Goal: Entertainment & Leisure: Consume media (video, audio)

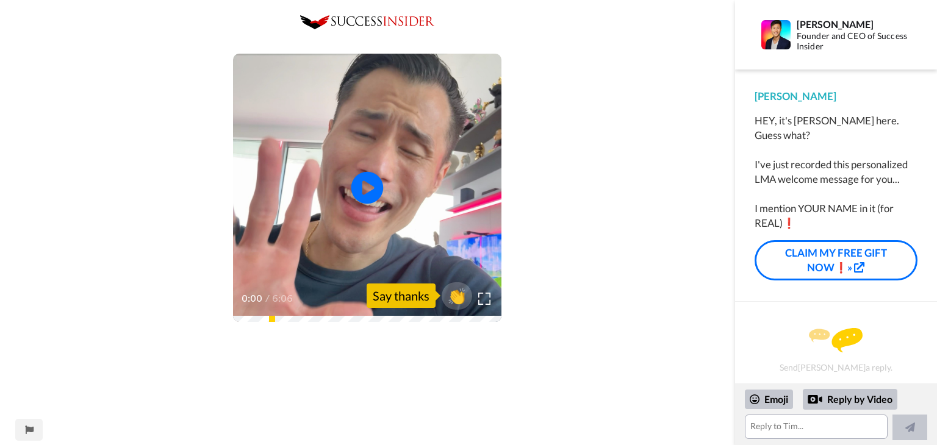
click at [368, 186] on icon "Play/Pause" at bounding box center [367, 188] width 32 height 58
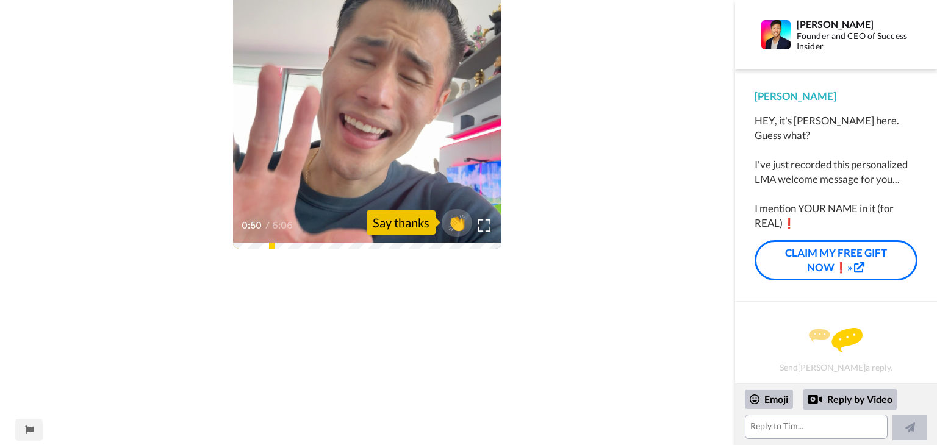
scroll to position [98, 0]
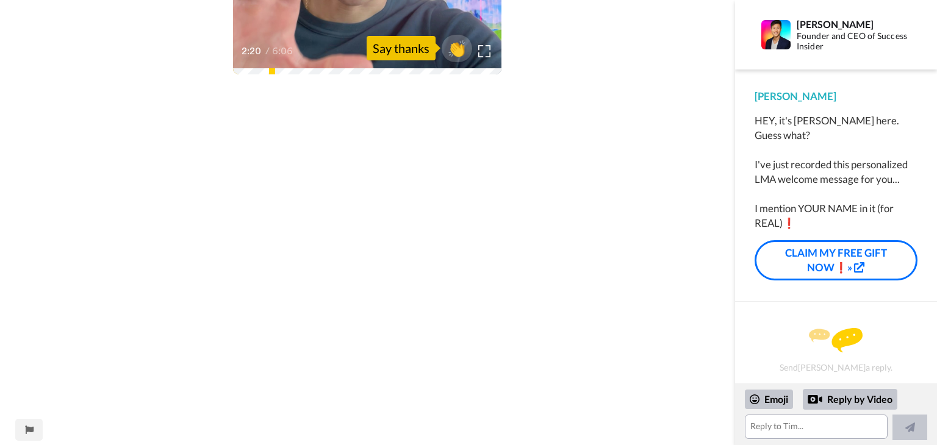
scroll to position [268, 0]
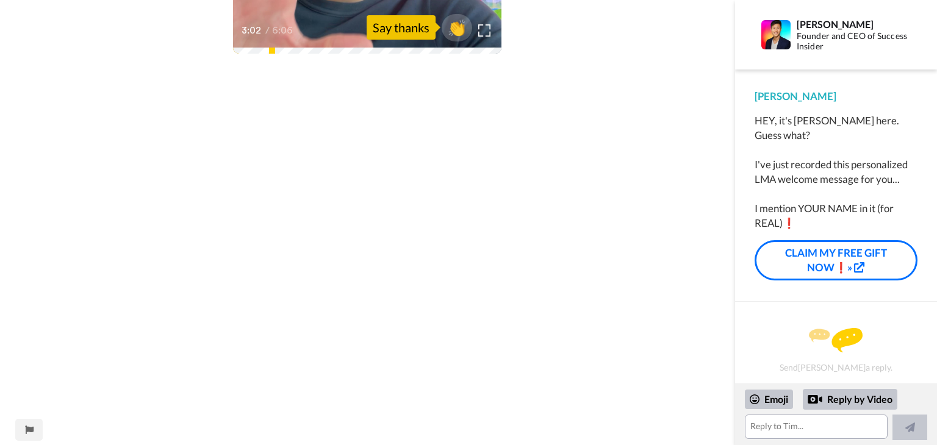
click at [630, 271] on div "Play/Pause 3:02 / 6:06 👏 Say thanks" at bounding box center [367, 303] width 735 height 1112
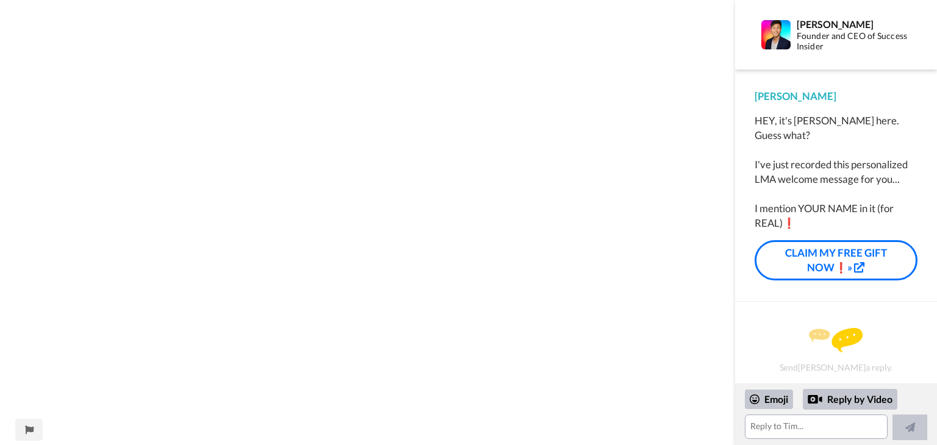
scroll to position [586, 0]
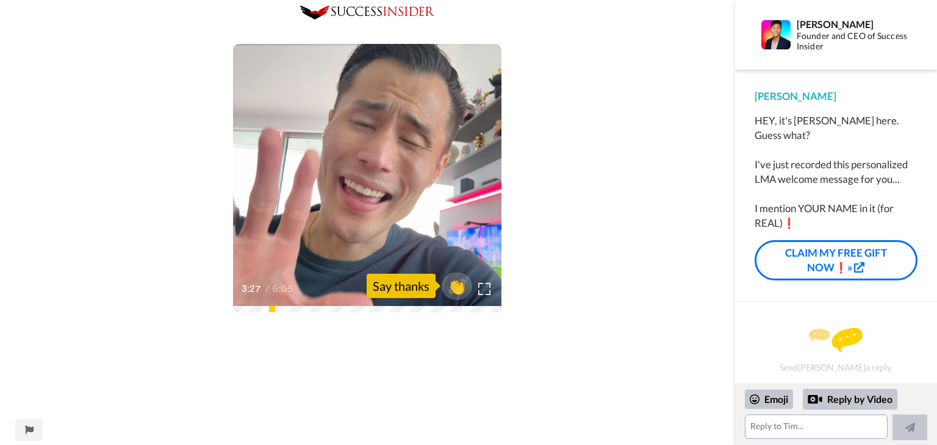
scroll to position [0, 0]
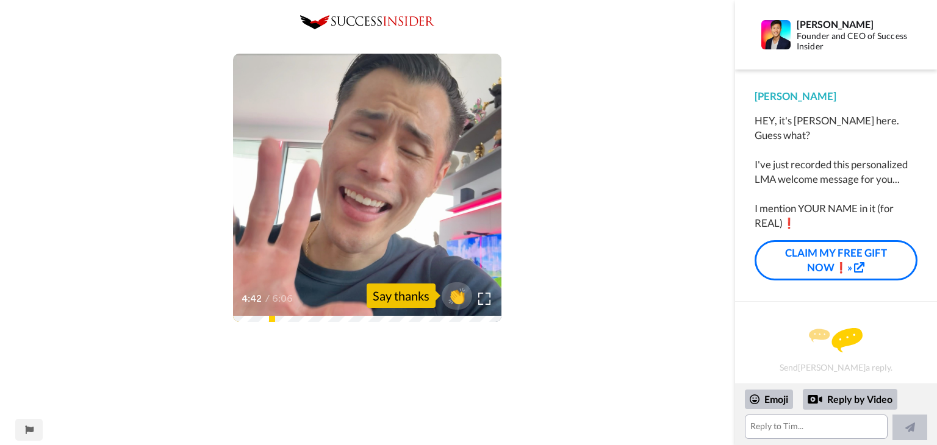
click at [455, 295] on span "👏" at bounding box center [457, 296] width 38 height 24
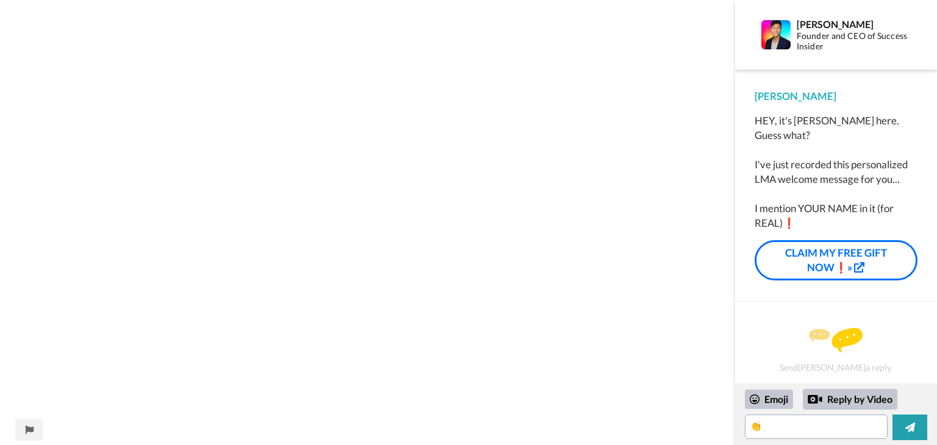
scroll to position [682, 0]
